Goal: Information Seeking & Learning: Learn about a topic

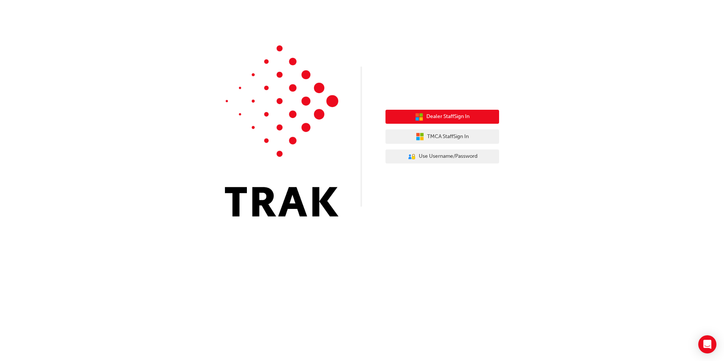
click at [445, 117] on span "Dealer Staff Sign In" at bounding box center [447, 116] width 43 height 9
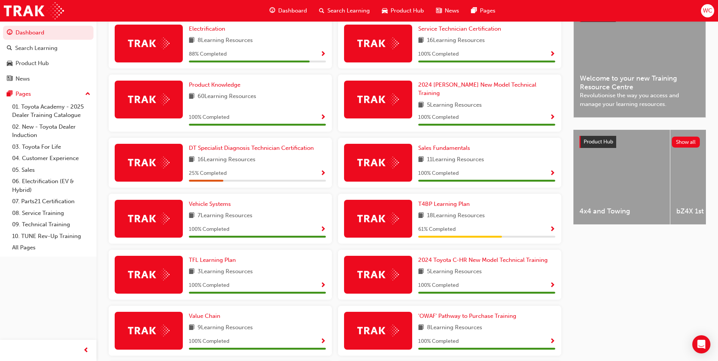
scroll to position [220, 0]
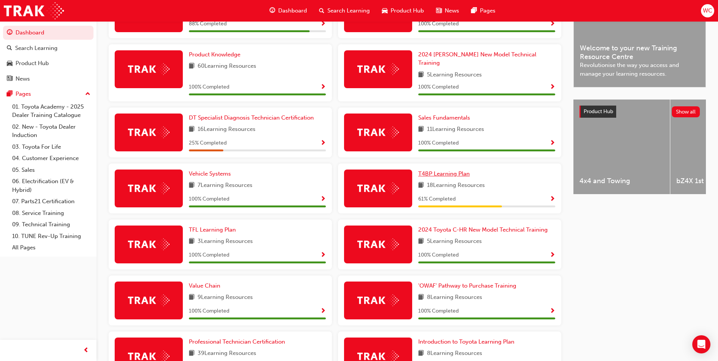
click at [430, 170] on span "T4BP Learning Plan" at bounding box center [443, 173] width 51 height 7
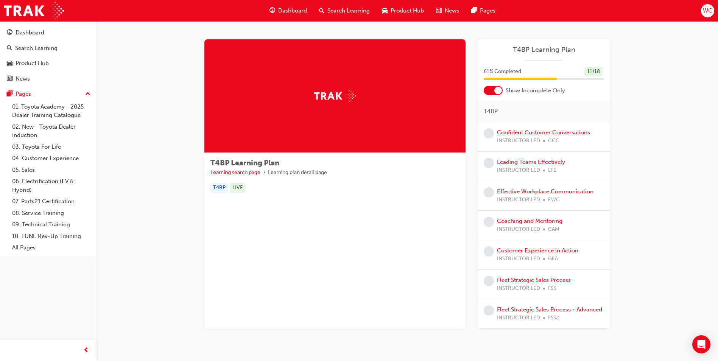
click at [526, 132] on link "Confident Customer Conversations" at bounding box center [543, 132] width 93 height 7
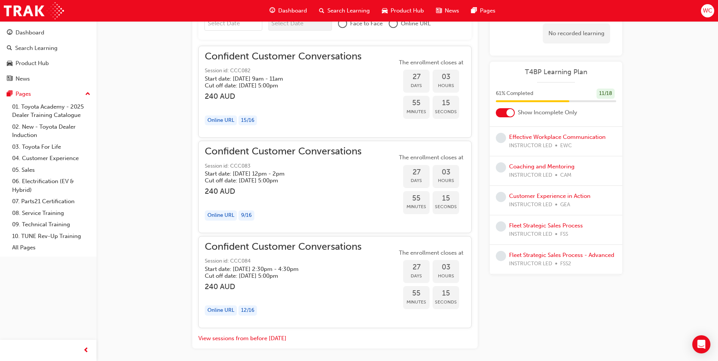
scroll to position [568, 0]
drag, startPoint x: 216, startPoint y: 95, endPoint x: 556, endPoint y: 315, distance: 404.8
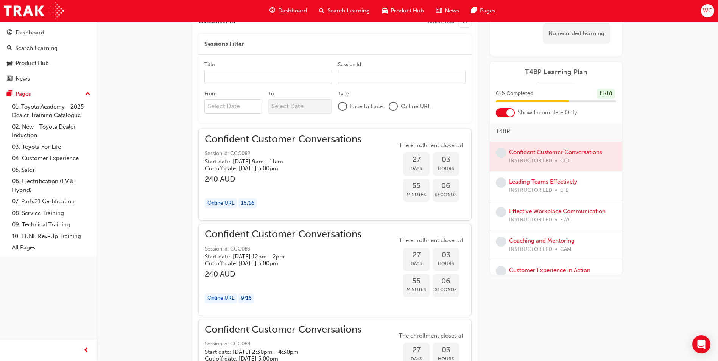
scroll to position [0, 0]
click at [553, 183] on link "Leading Teams Effectively" at bounding box center [543, 184] width 68 height 7
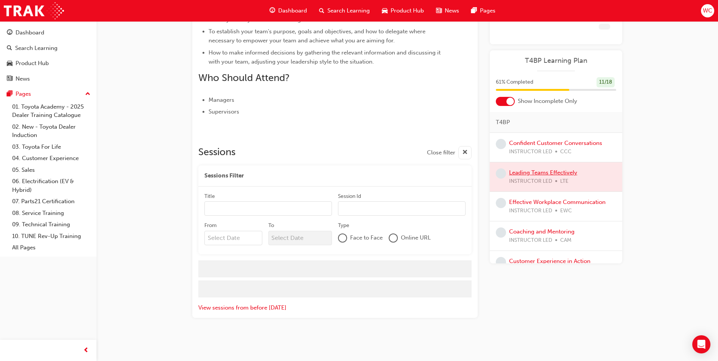
scroll to position [293, 0]
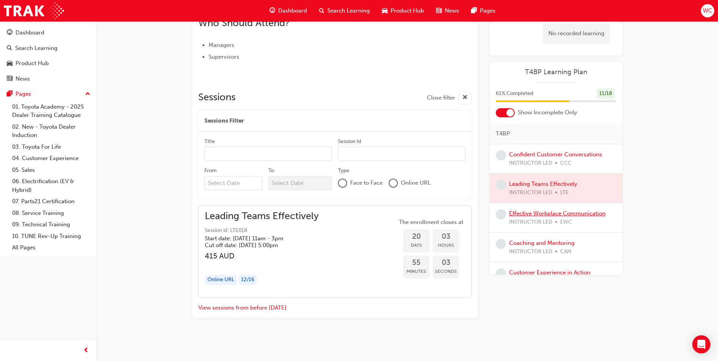
click at [547, 214] on link "Effective Workplace Communication" at bounding box center [557, 213] width 97 height 7
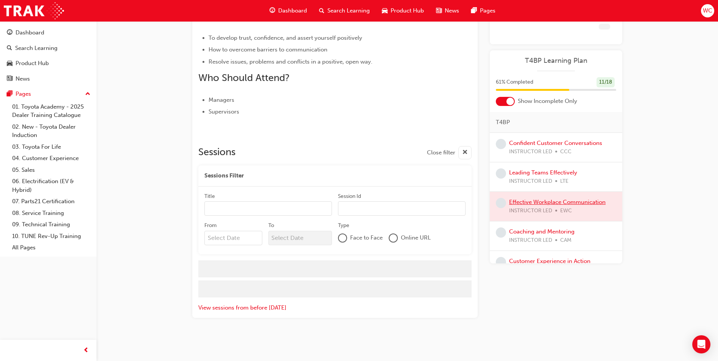
scroll to position [293, 0]
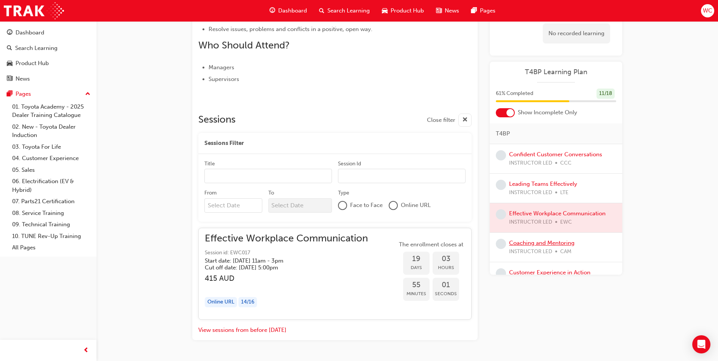
click at [541, 241] on link "Coaching and Mentoring" at bounding box center [541, 243] width 65 height 7
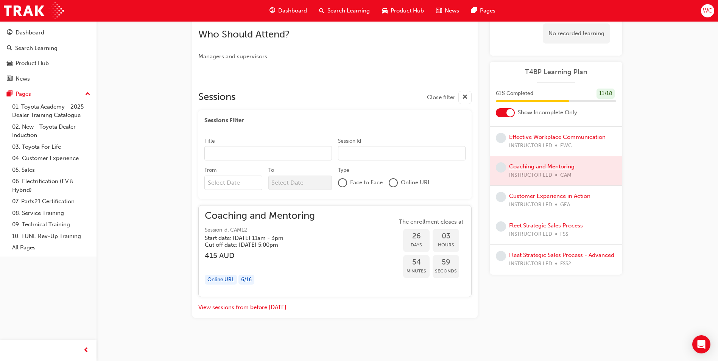
scroll to position [85, 0]
click at [542, 193] on link "Customer Experience in Action" at bounding box center [549, 196] width 81 height 7
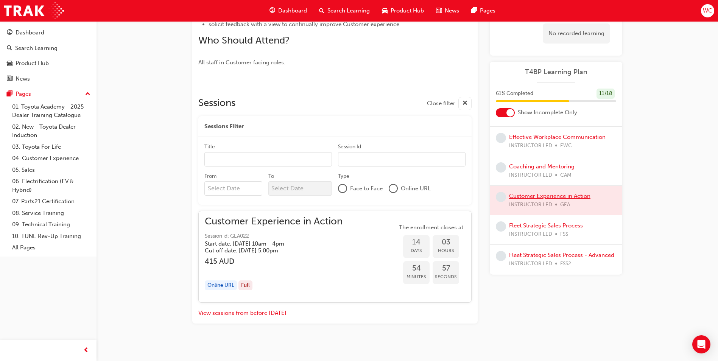
scroll to position [388, 0]
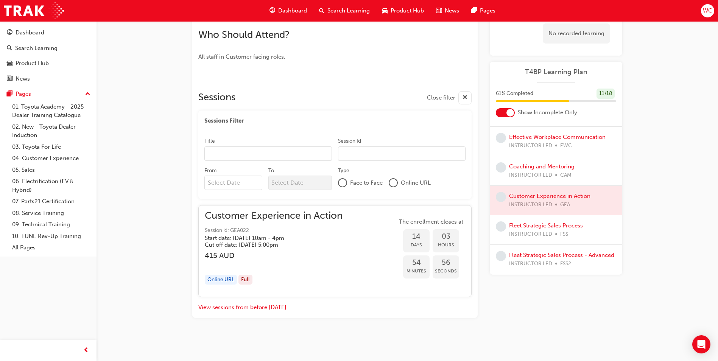
click at [539, 221] on div "Fleet Strategic Sales Process INSTRUCTOR LED FSS" at bounding box center [546, 229] width 74 height 17
click at [541, 222] on link "Fleet Strategic Sales Process" at bounding box center [546, 225] width 74 height 7
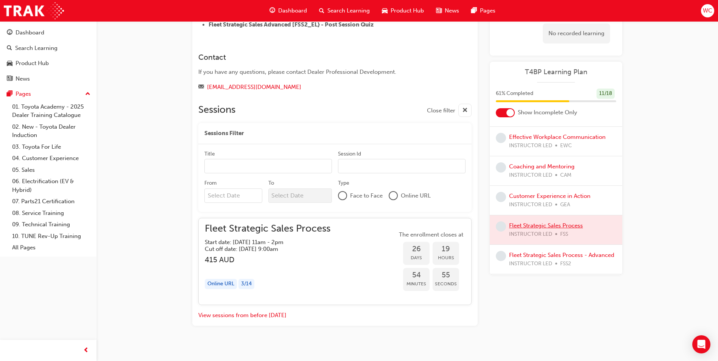
scroll to position [515, 0]
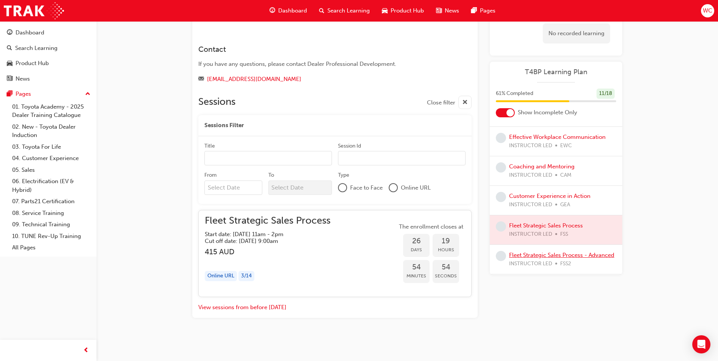
click at [536, 252] on link "Fleet Strategic Sales Process - Advanced" at bounding box center [561, 255] width 105 height 7
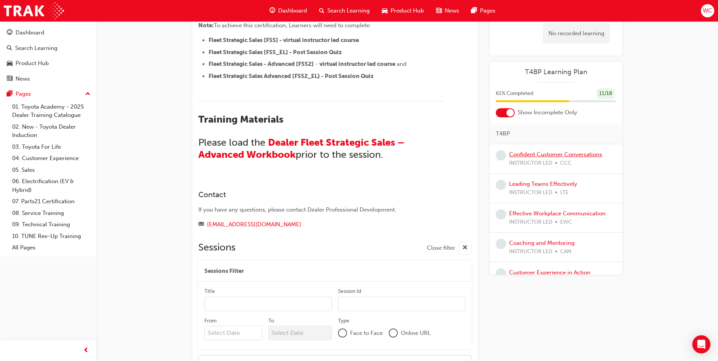
click at [525, 153] on link "Confident Customer Conversations" at bounding box center [555, 154] width 93 height 7
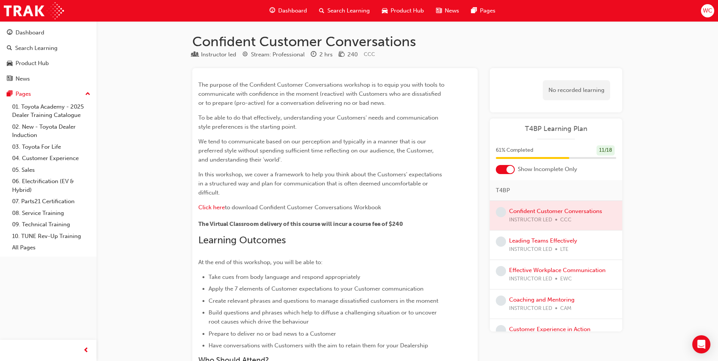
drag, startPoint x: 297, startPoint y: 204, endPoint x: 374, endPoint y: 211, distance: 77.5
click at [374, 211] on p "Click here to download Confident Customer Conversations Workbook" at bounding box center [321, 208] width 246 height 11
click at [241, 200] on div "The purpose of the Confident Customer Conversations workshop is to equip you wi…" at bounding box center [321, 274] width 246 height 388
click at [703, 9] on span "WC" at bounding box center [707, 10] width 9 height 9
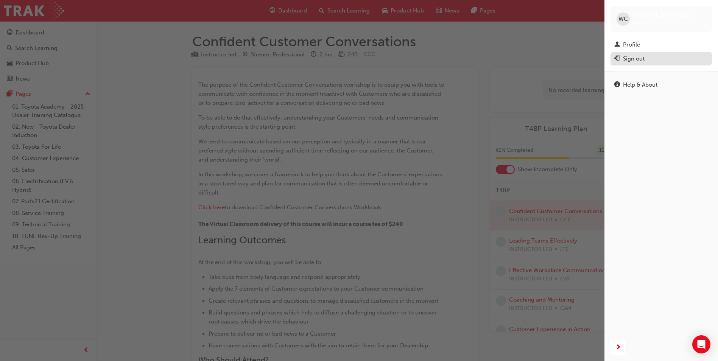
click at [632, 57] on div "Sign out" at bounding box center [634, 59] width 22 height 9
